Goal: Find specific page/section: Find specific page/section

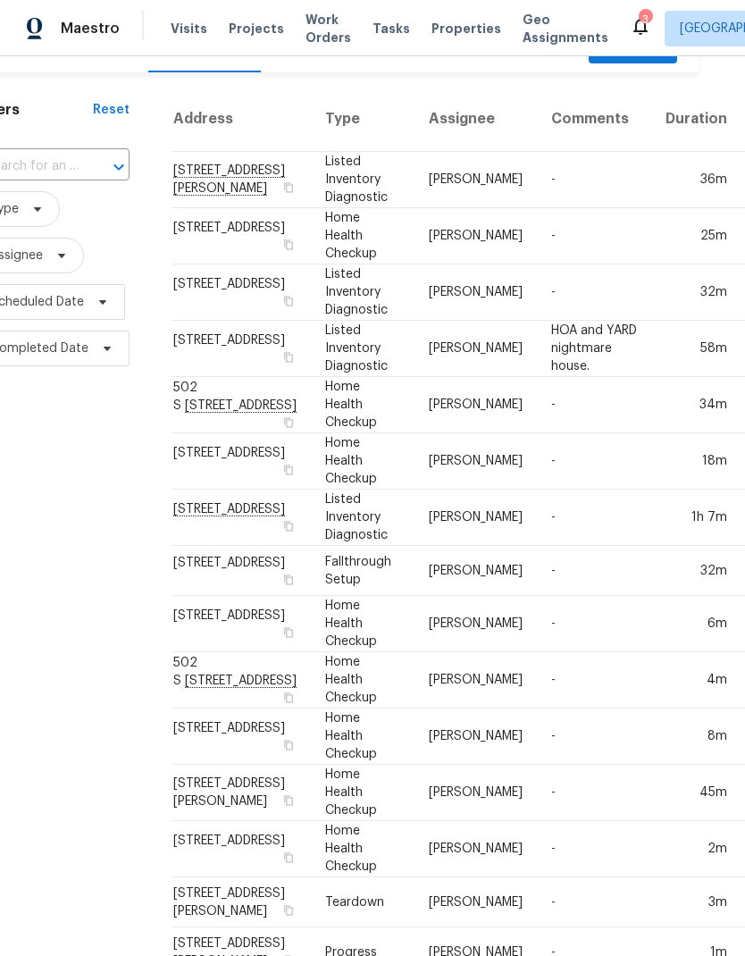
scroll to position [38, 46]
click at [537, 200] on td "-" at bounding box center [594, 179] width 114 height 56
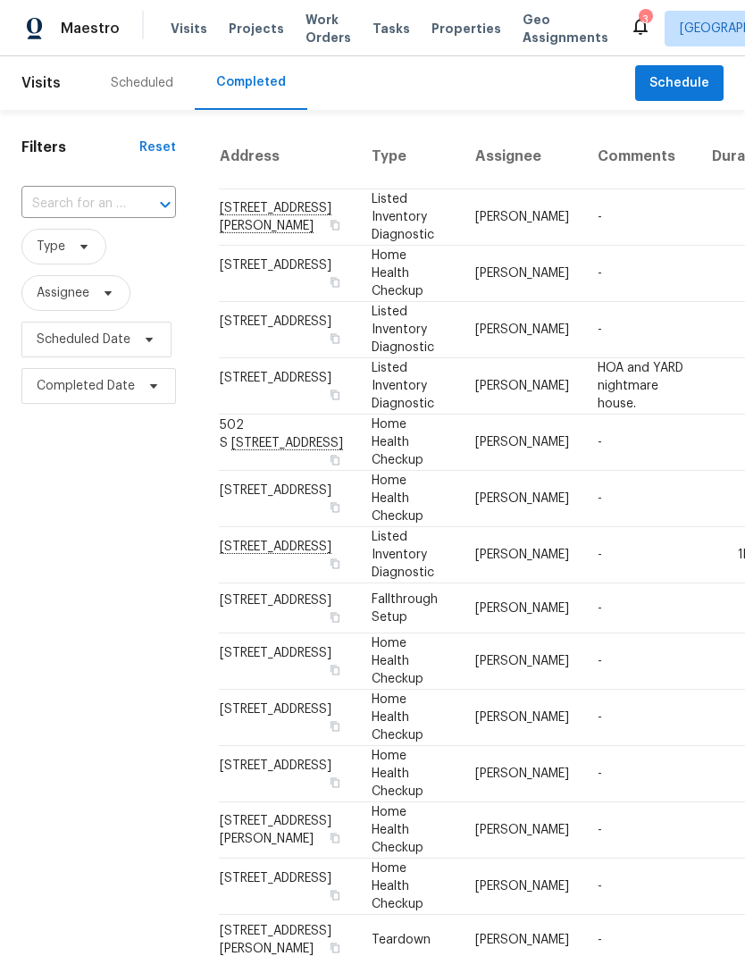
click at [248, 302] on td "2433 N 3130 W, Lehi, UT 84048" at bounding box center [288, 274] width 139 height 56
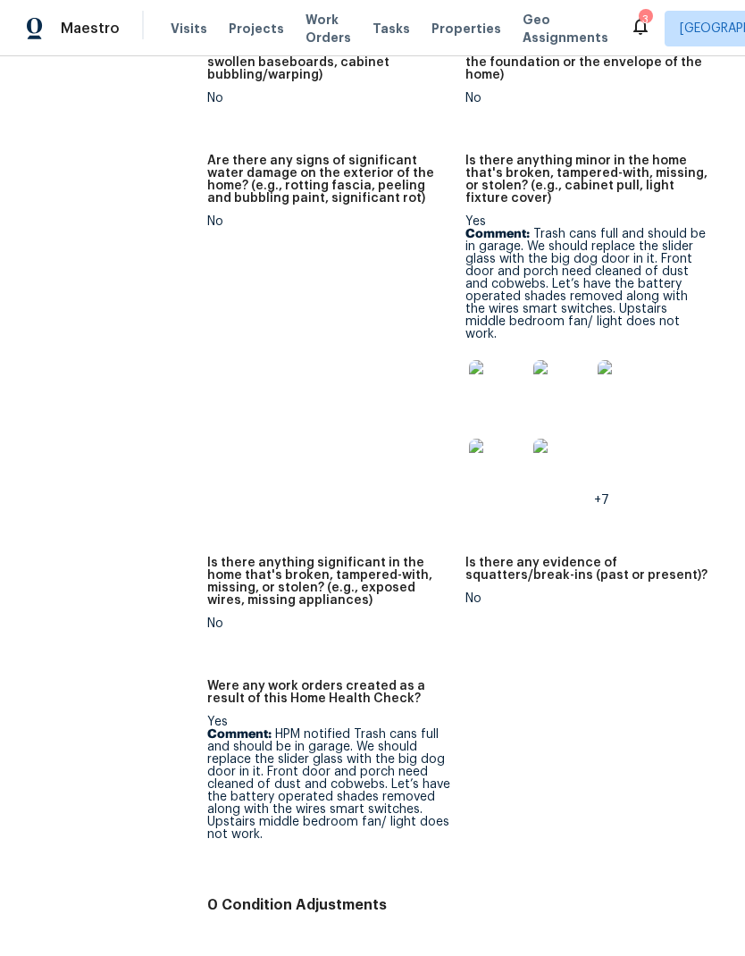
scroll to position [1631, 0]
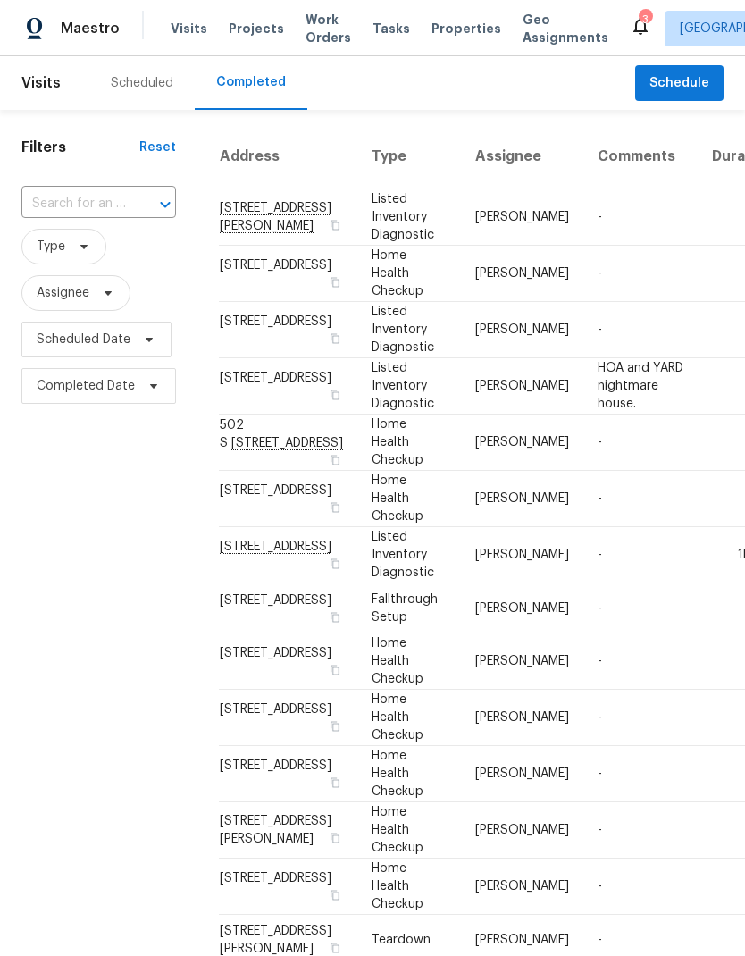
click at [259, 358] on td "[STREET_ADDRESS]" at bounding box center [288, 330] width 139 height 56
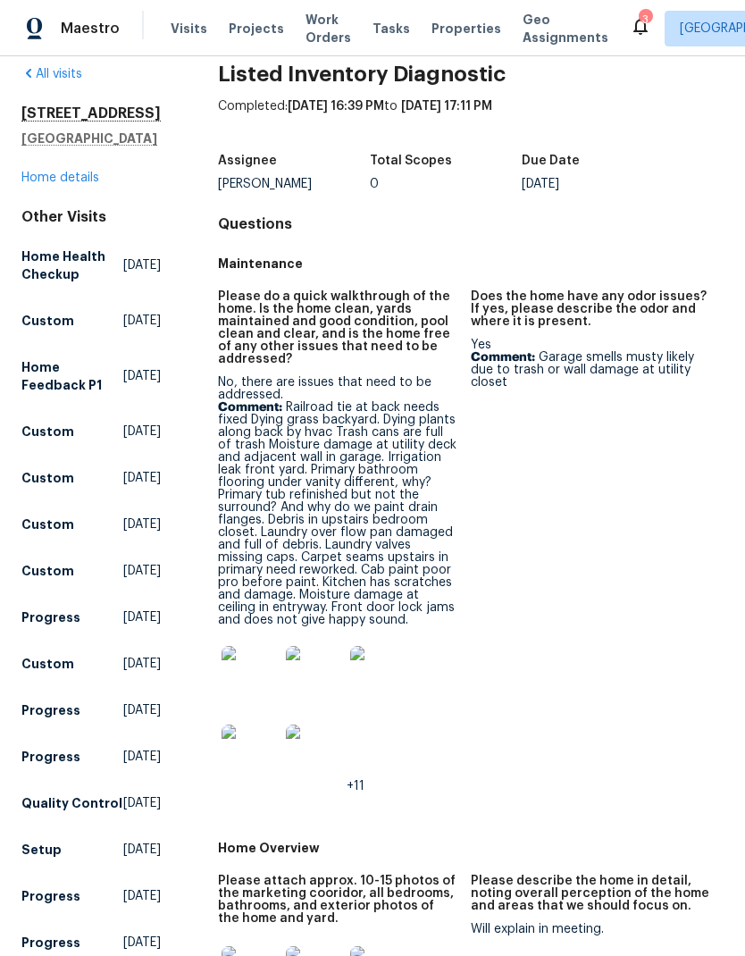
scroll to position [24, 0]
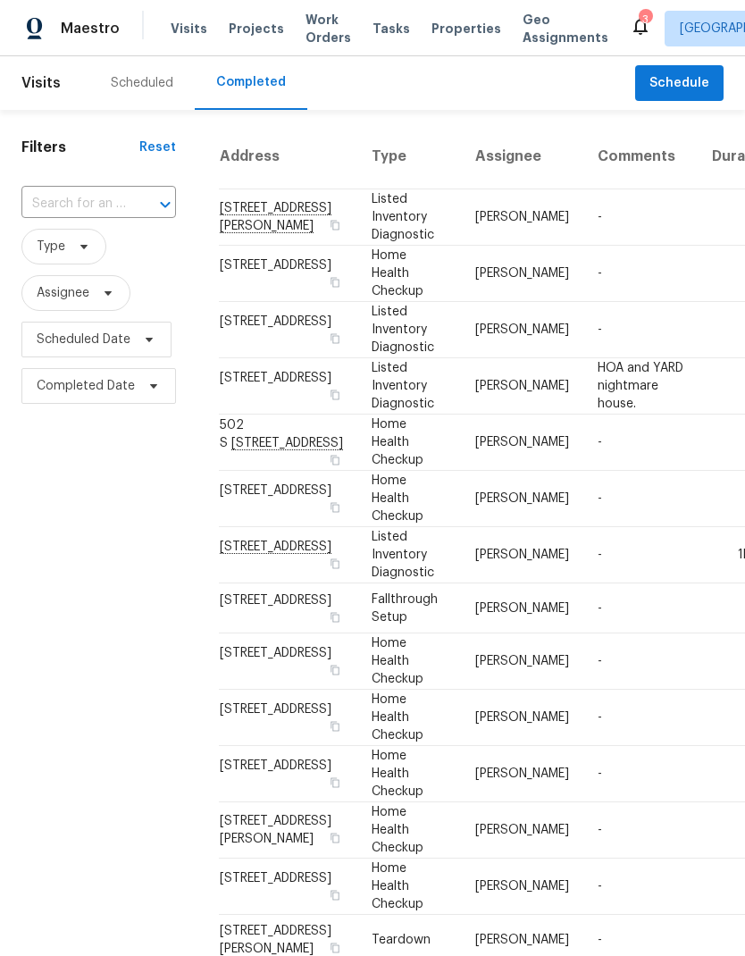
click at [241, 471] on td "[STREET_ADDRESS]" at bounding box center [288, 443] width 139 height 56
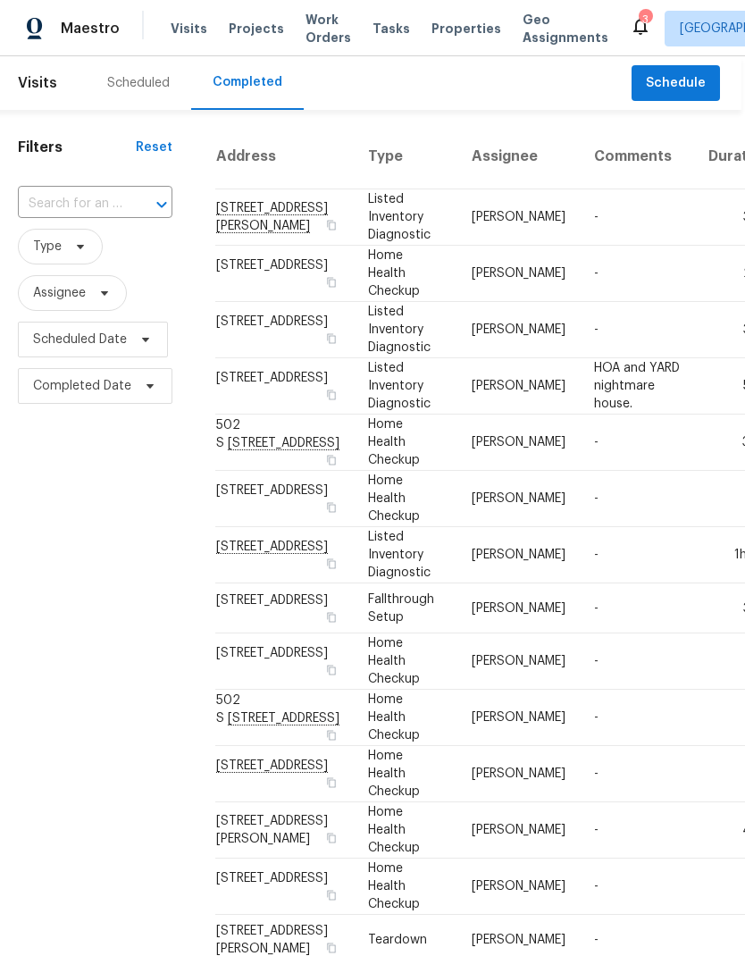
scroll to position [0, 4]
click at [249, 415] on td "[STREET_ADDRESS]" at bounding box center [284, 386] width 139 height 56
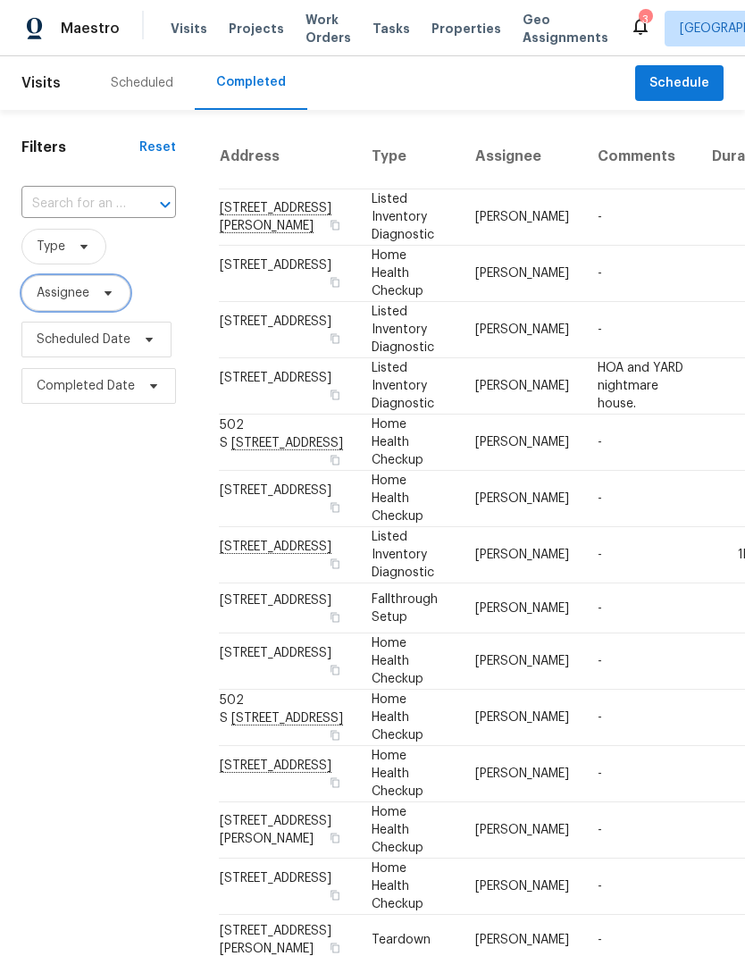
click at [116, 300] on span "Assignee" at bounding box center [75, 293] width 109 height 36
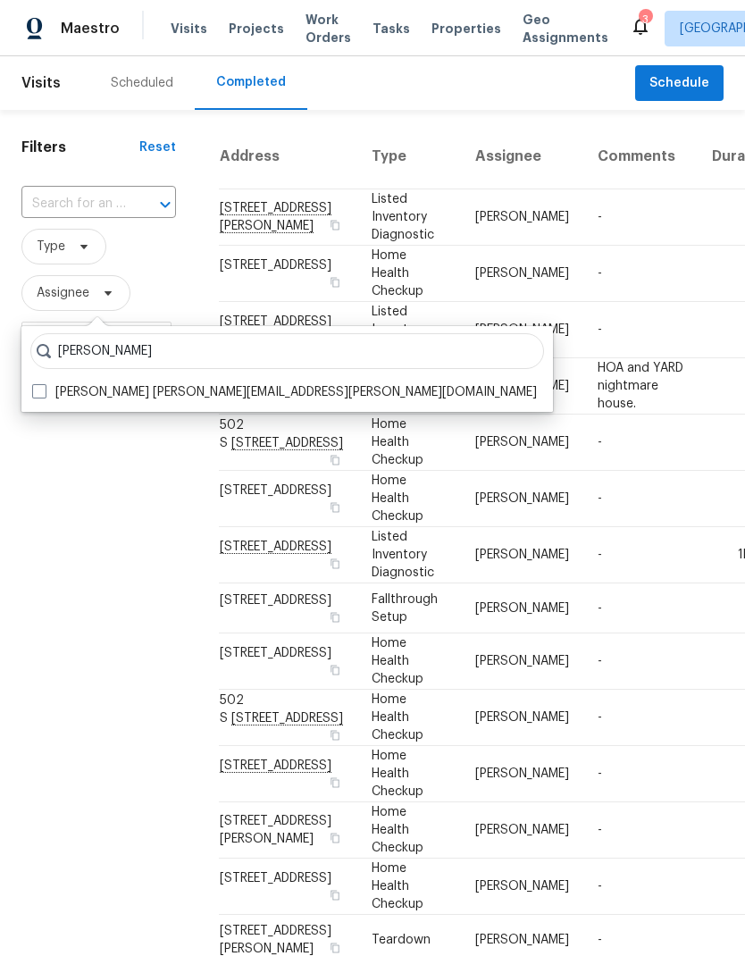
type input "Jeremy hutchings"
click at [49, 392] on label "Jeremy Hutchings jeremy.hutchings@opendoor.com" at bounding box center [284, 392] width 505 height 18
click at [44, 392] on input "Jeremy Hutchings jeremy.hutchings@opendoor.com" at bounding box center [38, 389] width 12 height 12
checkbox input "true"
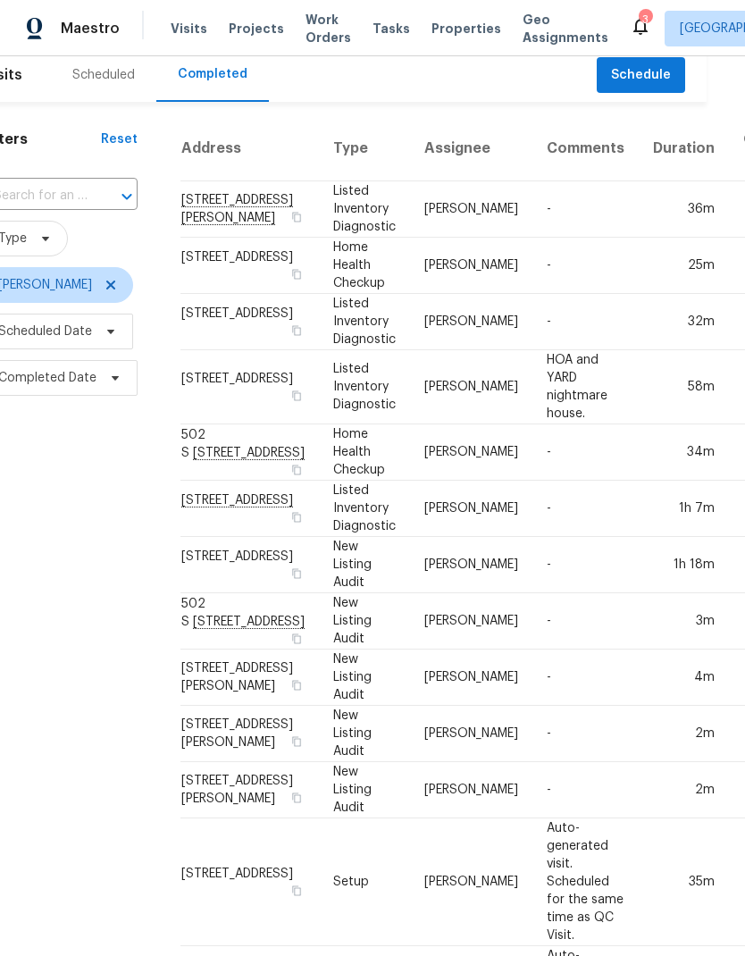
scroll to position [9, 38]
click at [110, 714] on div "Filters Reset ​ Type Jeremy Hutchings Scheduled Date Completed Date" at bounding box center [61, 699] width 198 height 1197
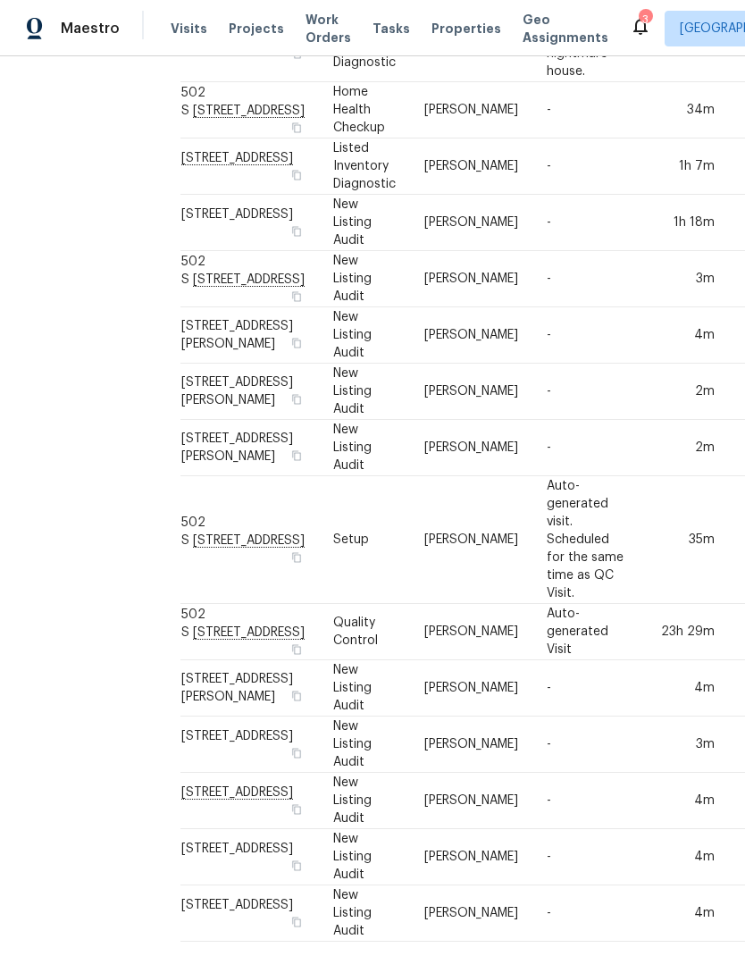
scroll to position [510, 38]
click at [27, 367] on div "Filters Reset ​ Type Jeremy Hutchings Scheduled Date Completed Date" at bounding box center [61, 358] width 198 height 1197
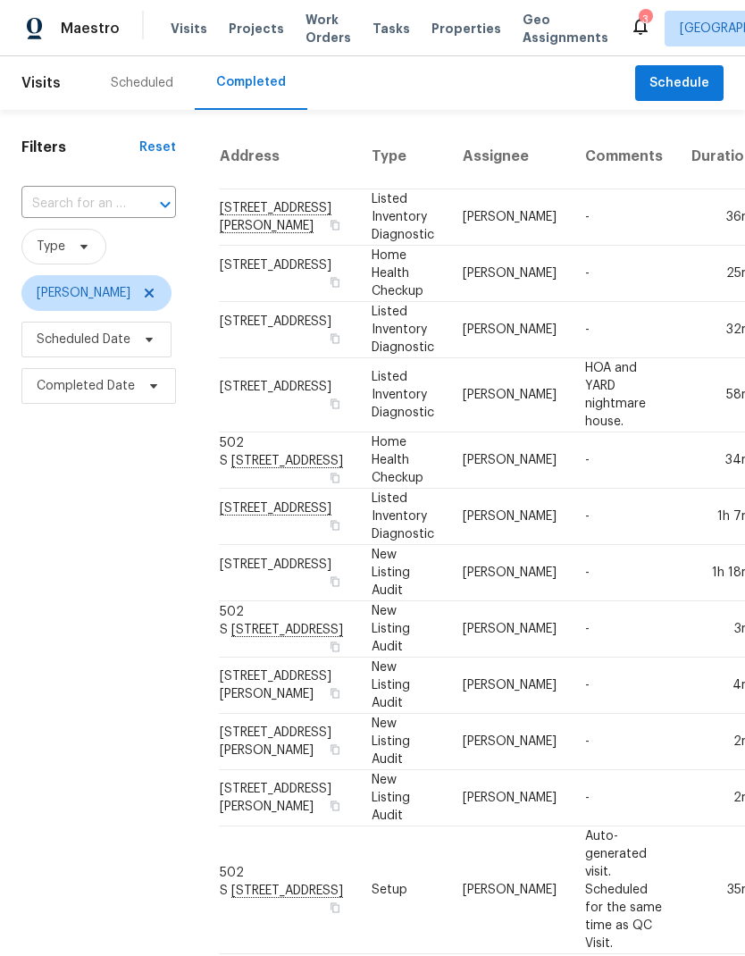
scroll to position [0, 0]
click at [147, 79] on div "Scheduled" at bounding box center [142, 83] width 63 height 18
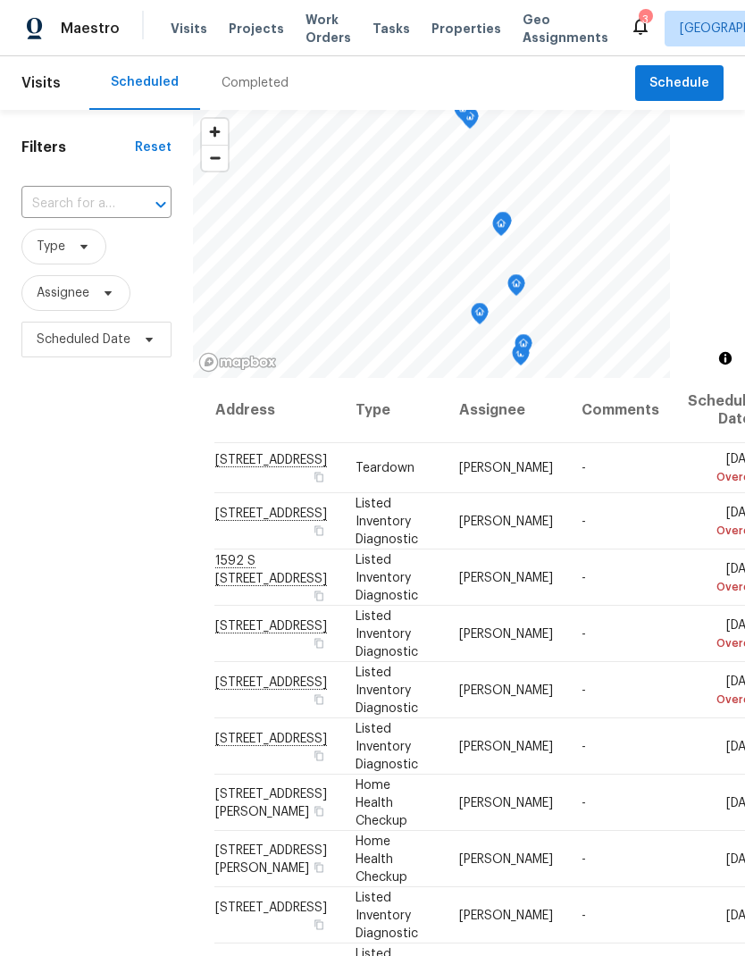
click at [257, 82] on div "Completed" at bounding box center [255, 83] width 67 height 18
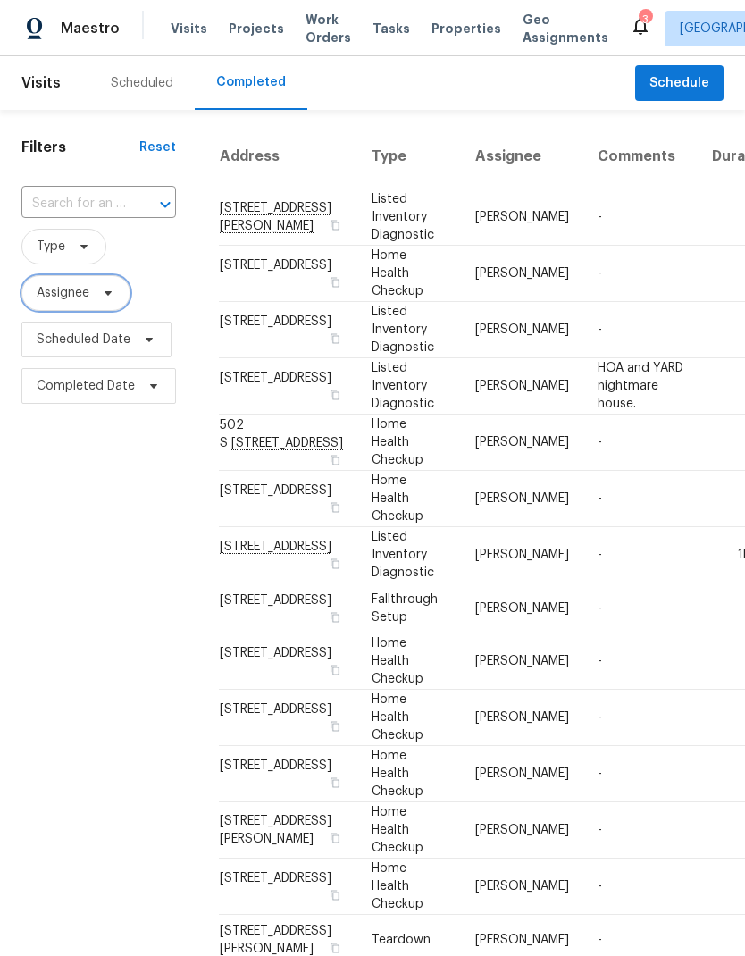
click at [98, 293] on span at bounding box center [106, 293] width 20 height 14
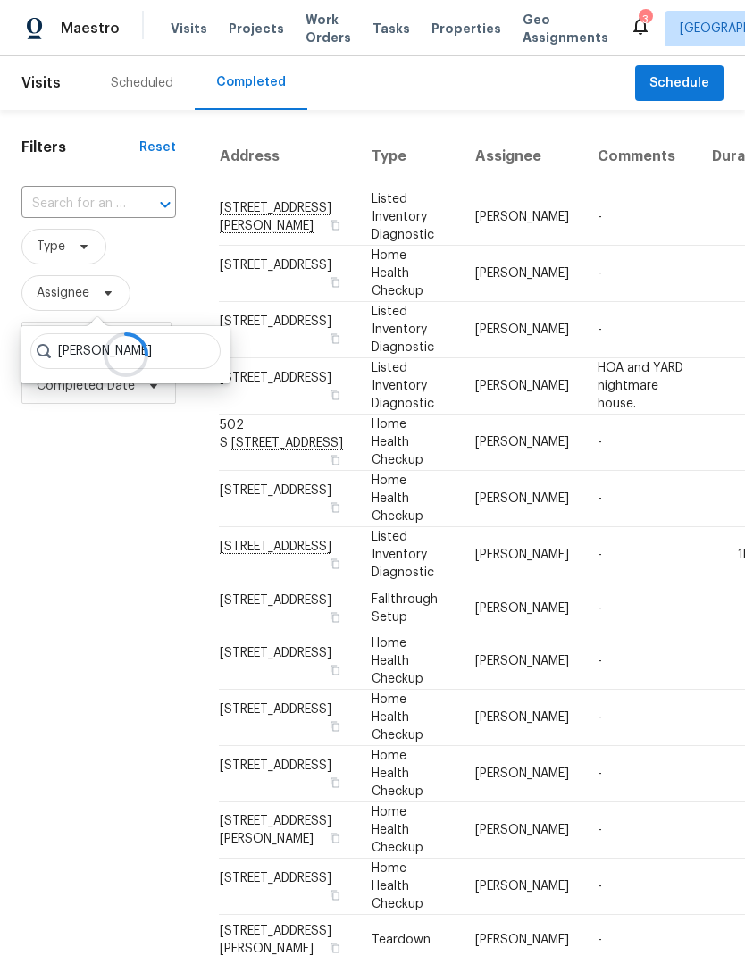
type input "Jeremy hutchings"
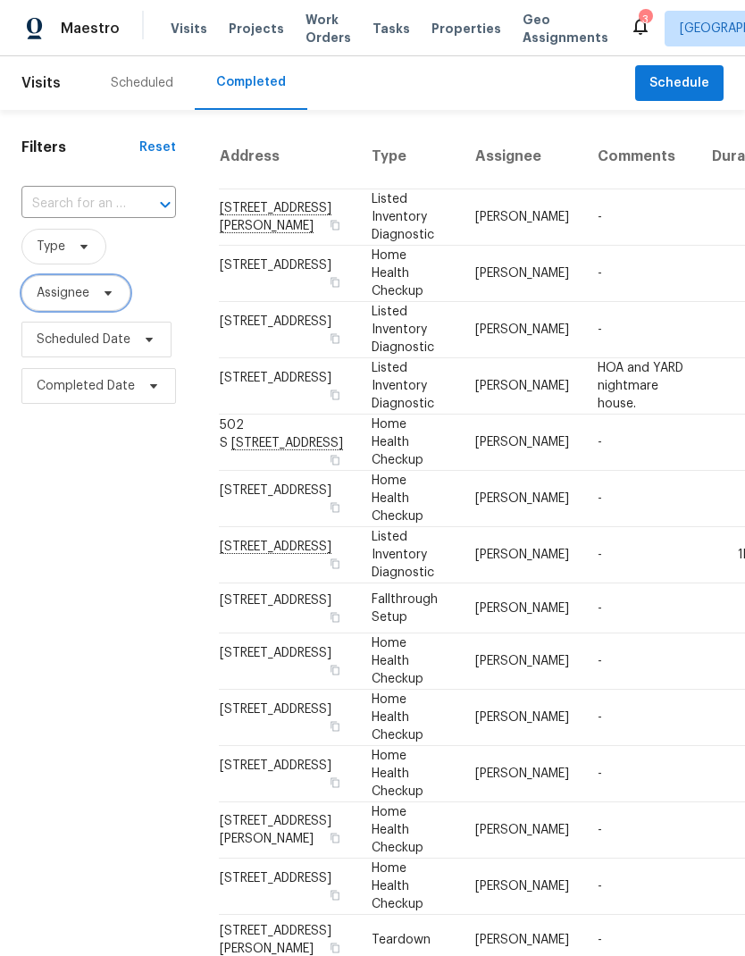
click at [104, 300] on icon at bounding box center [108, 293] width 14 height 14
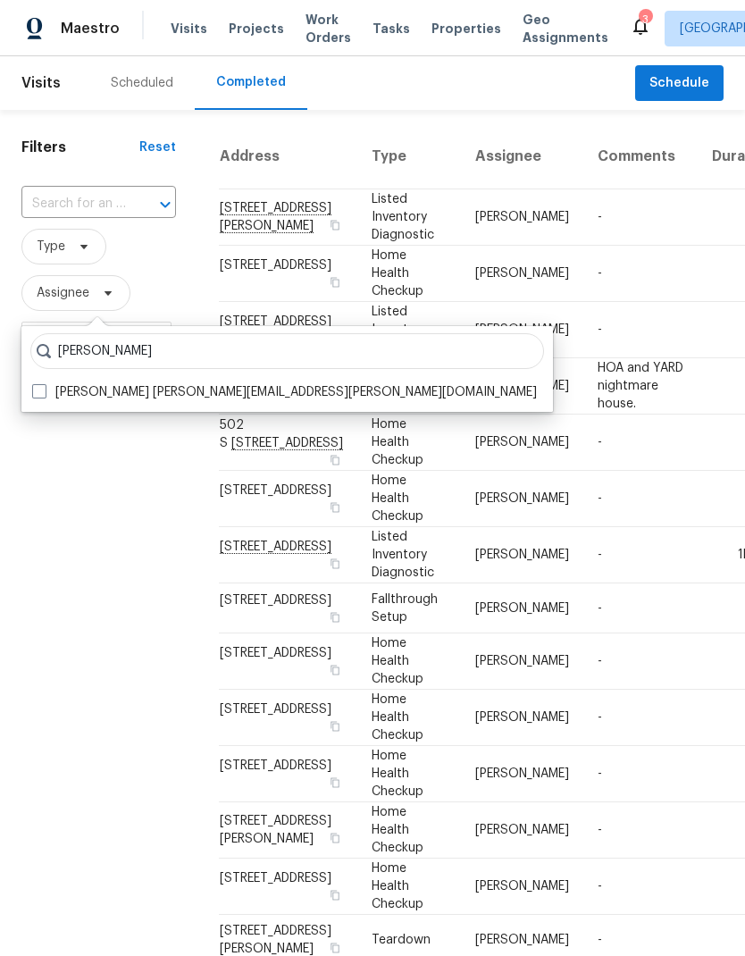
type input "Jeremy hutchings"
click at [44, 393] on span at bounding box center [39, 391] width 14 height 14
click at [44, 393] on input "Jeremy Hutchings jeremy.hutchings@opendoor.com" at bounding box center [38, 389] width 12 height 12
checkbox input "true"
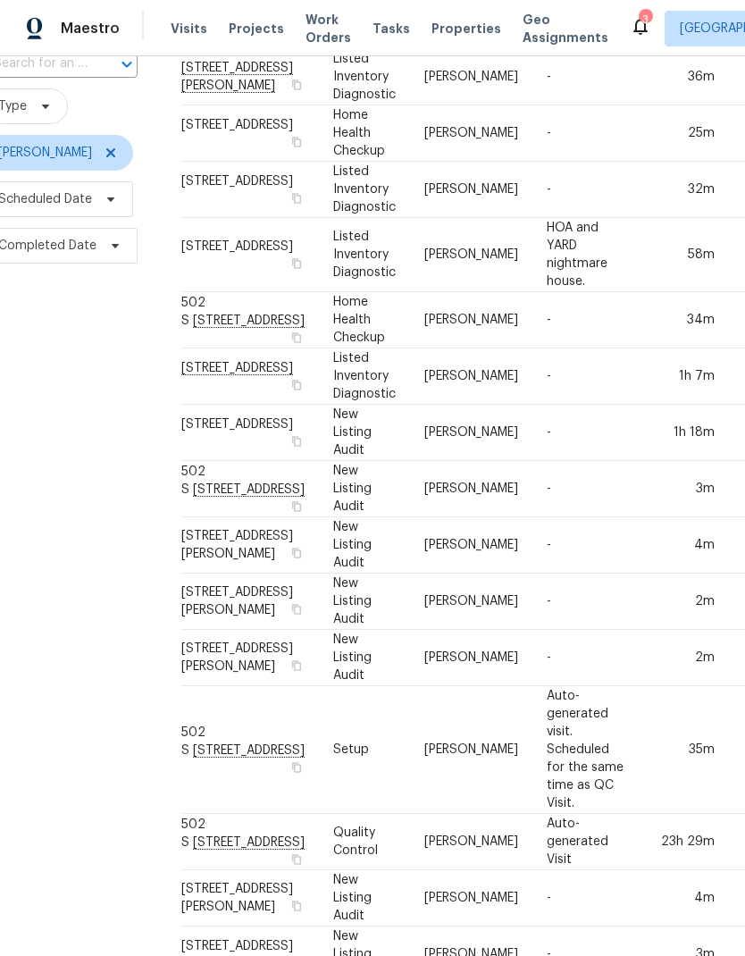
scroll to position [139, 38]
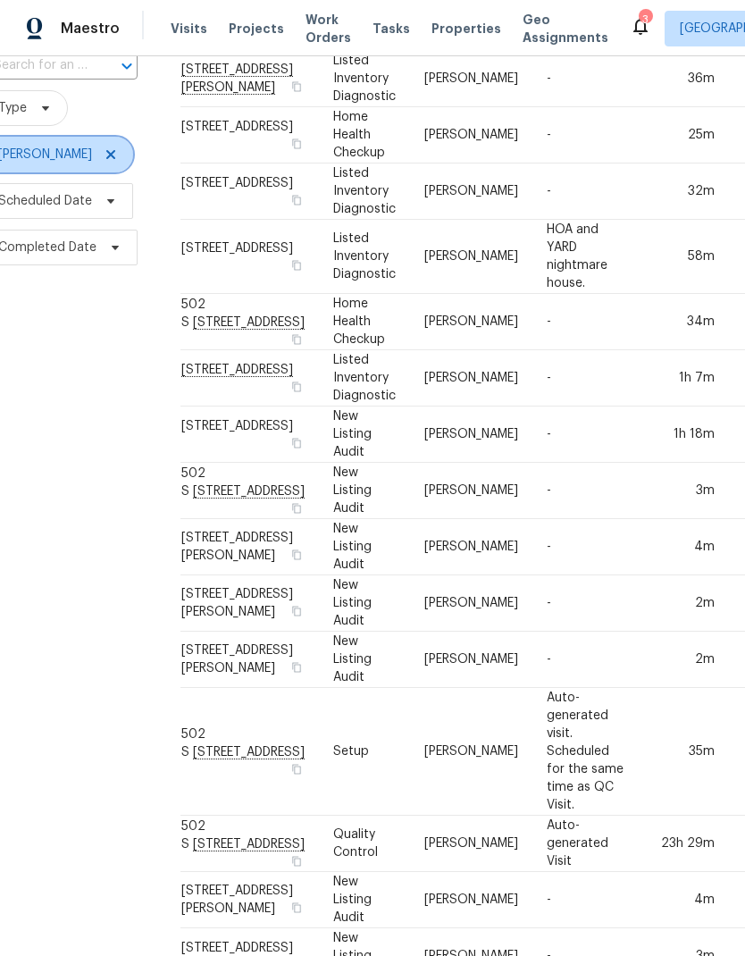
click at [118, 156] on icon at bounding box center [111, 154] width 14 height 14
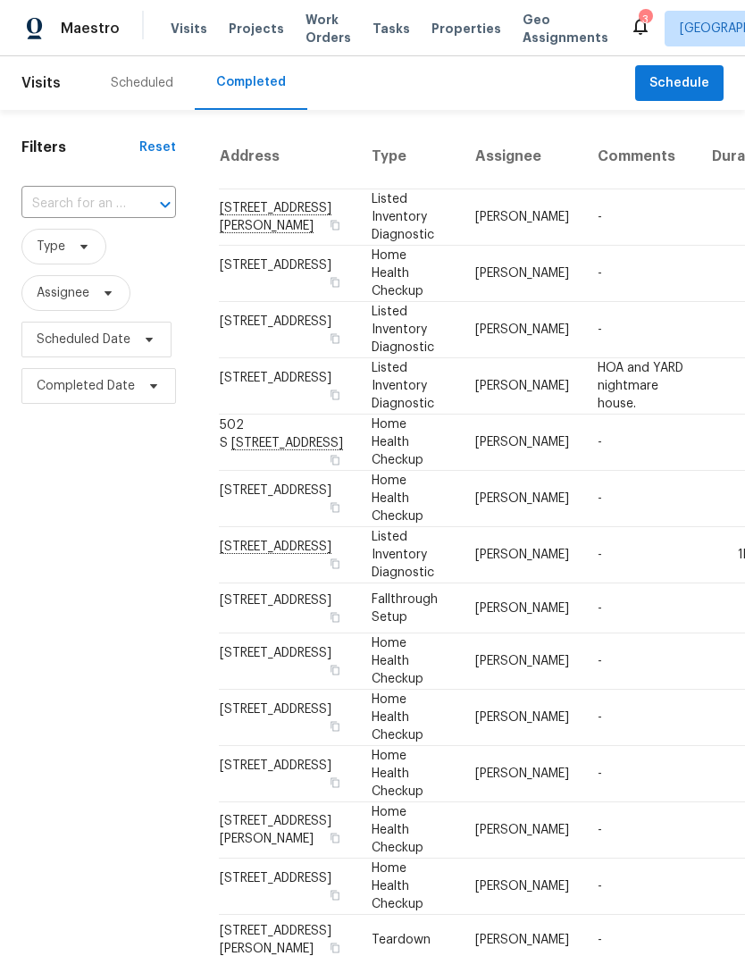
click at [145, 88] on div "Scheduled" at bounding box center [142, 83] width 63 height 18
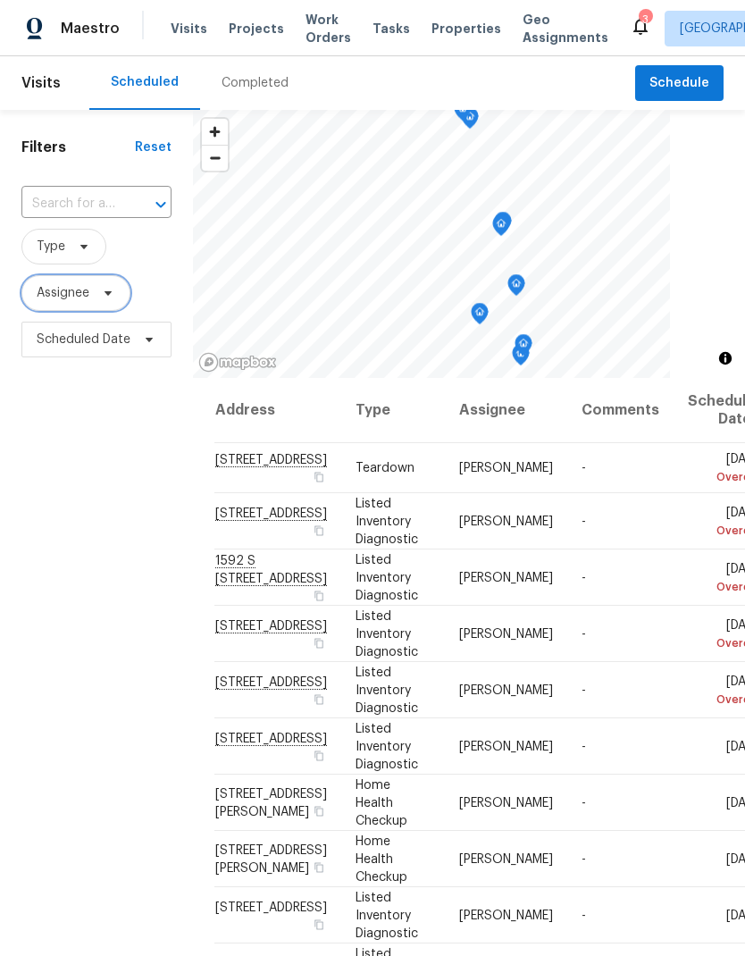
click at [107, 296] on icon at bounding box center [108, 293] width 7 height 4
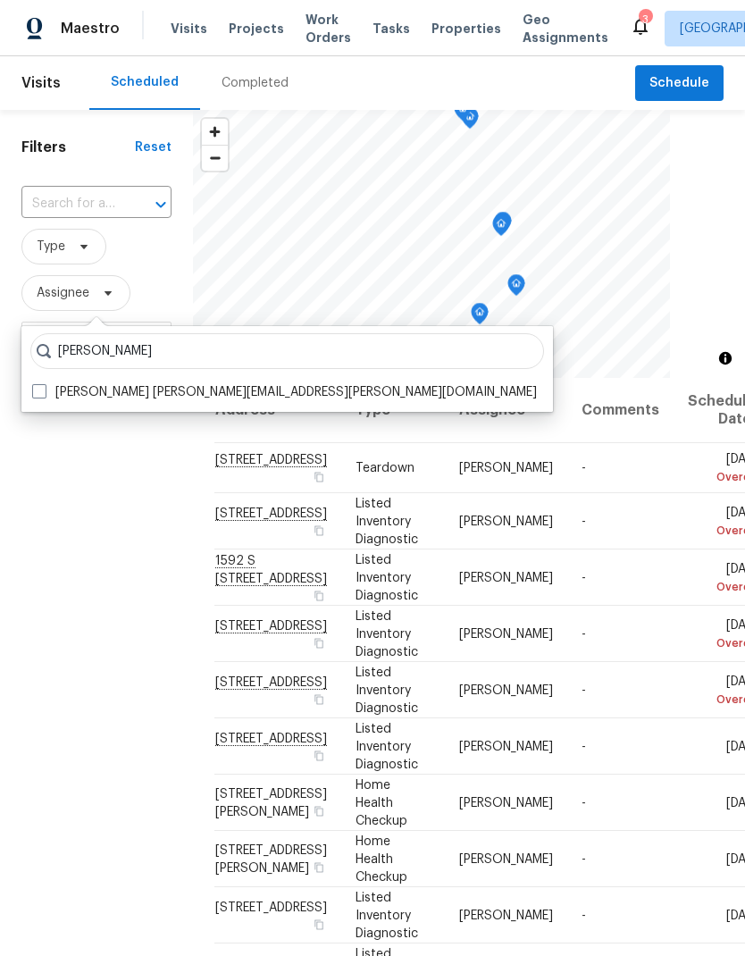
type input "Jeremy hutchings"
click at [48, 389] on label "Jeremy Hutchings jeremy.hutchings@opendoor.com" at bounding box center [284, 392] width 505 height 18
click at [44, 389] on input "Jeremy Hutchings jeremy.hutchings@opendoor.com" at bounding box center [38, 389] width 12 height 12
checkbox input "true"
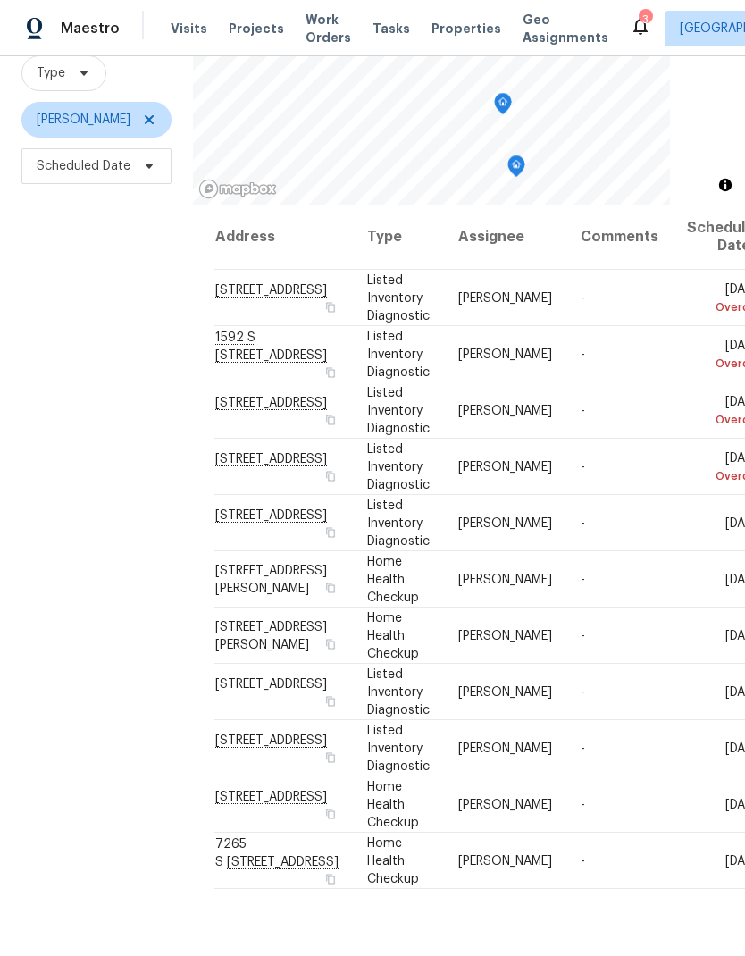
scroll to position [173, 0]
click at [72, 347] on div "Filters Reset ​ Type Jeremy Hutchings Scheduled Date" at bounding box center [96, 453] width 193 height 1033
click at [59, 328] on div "Filters Reset ​ Type Jeremy Hutchings Scheduled Date" at bounding box center [96, 453] width 193 height 1033
